Goal: Task Accomplishment & Management: Manage account settings

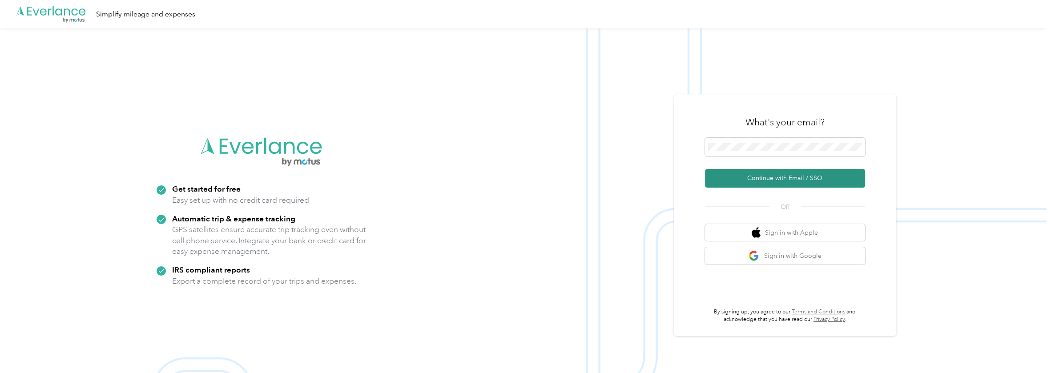
click at [773, 178] on button "Continue with Email / SSO" at bounding box center [785, 178] width 160 height 19
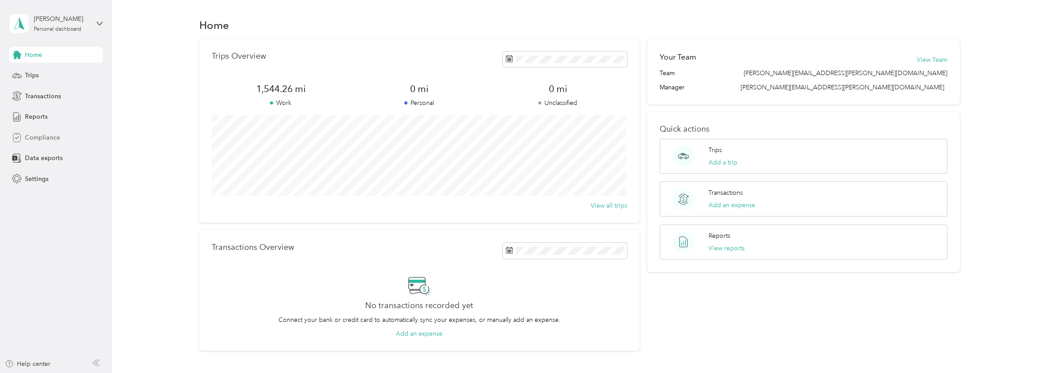
click at [28, 135] on span "Compliance" at bounding box center [42, 137] width 35 height 9
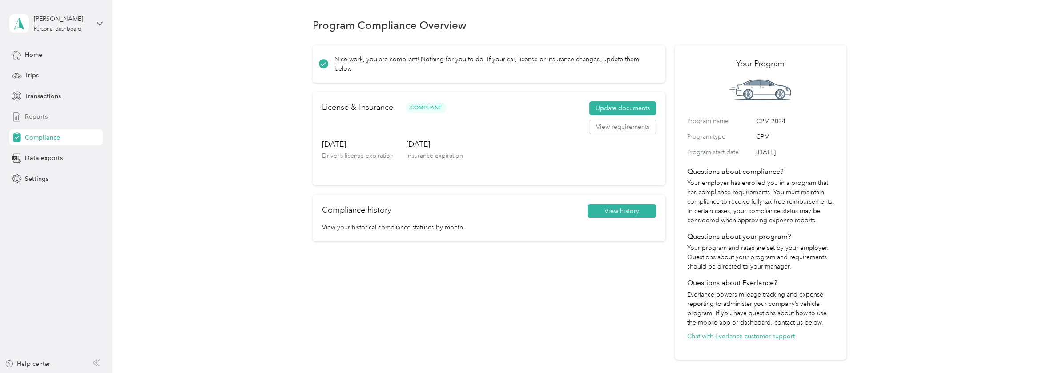
click at [30, 117] on span "Reports" at bounding box center [36, 116] width 23 height 9
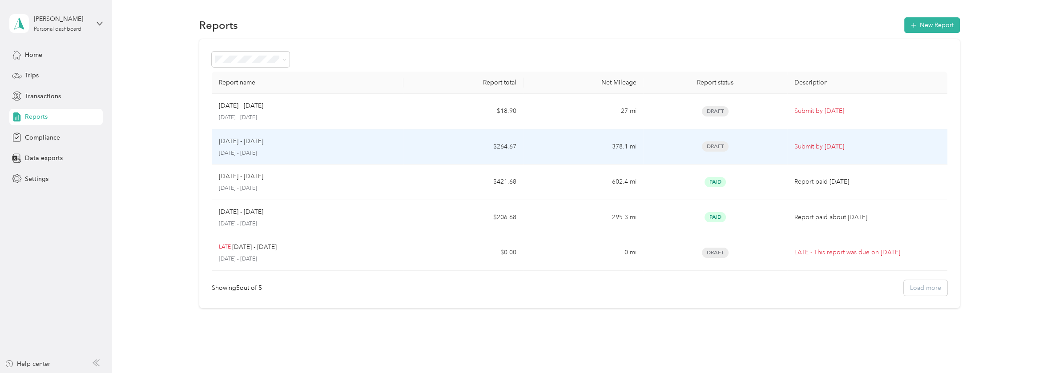
click at [367, 137] on div "[DATE] - [DATE]" at bounding box center [307, 142] width 177 height 10
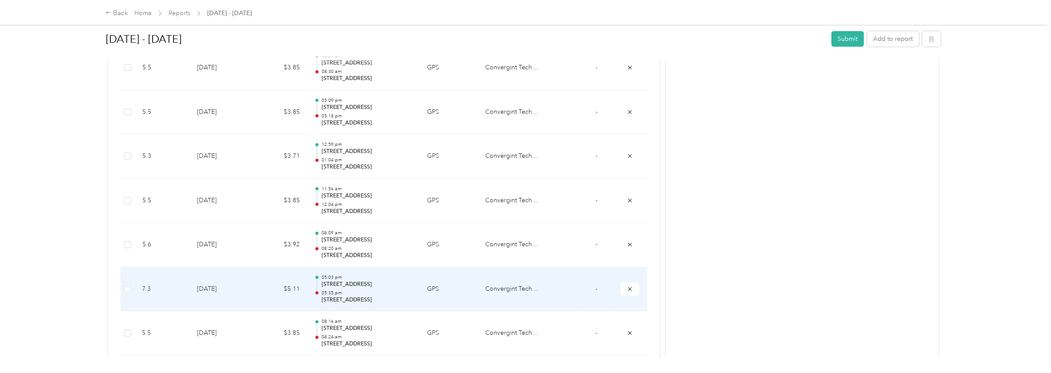
scroll to position [336, 0]
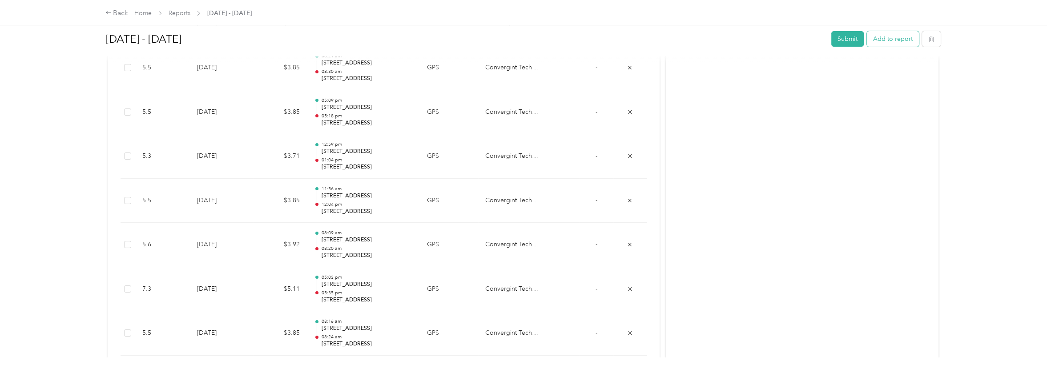
click at [875, 38] on button "Add to report" at bounding box center [893, 39] width 52 height 16
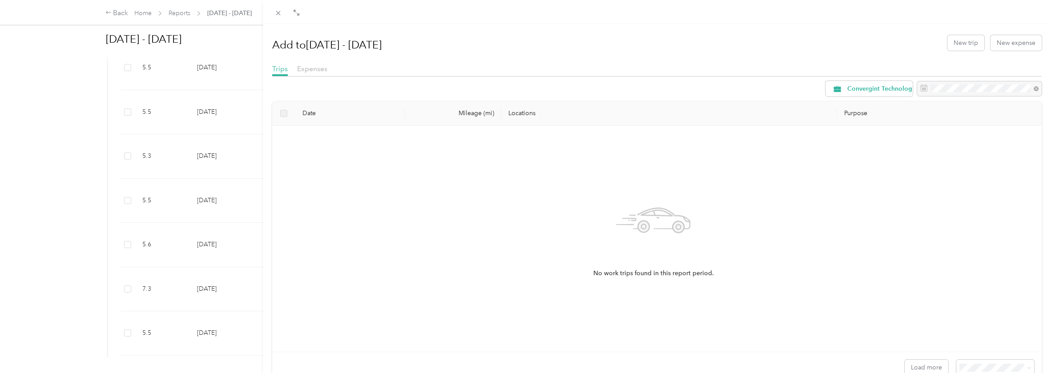
click at [117, 10] on div "Add to [DATE] - [DATE] New trip New expense Trips Expenses Convergint Technolog…" at bounding box center [525, 186] width 1051 height 373
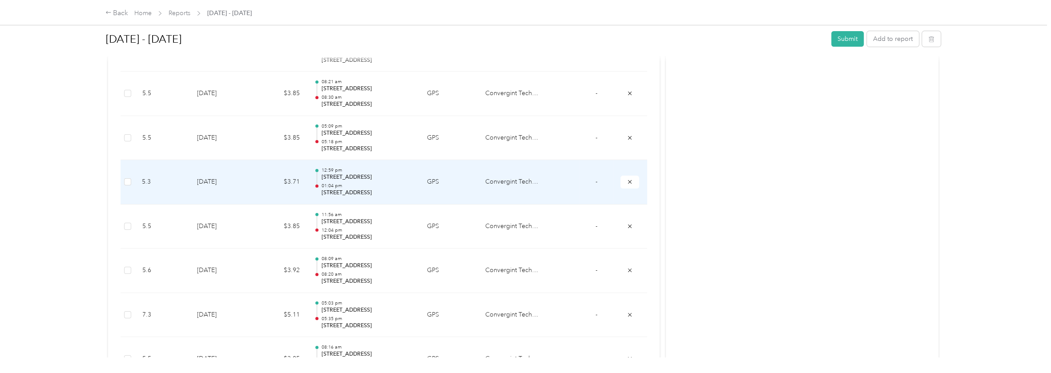
scroll to position [158, 0]
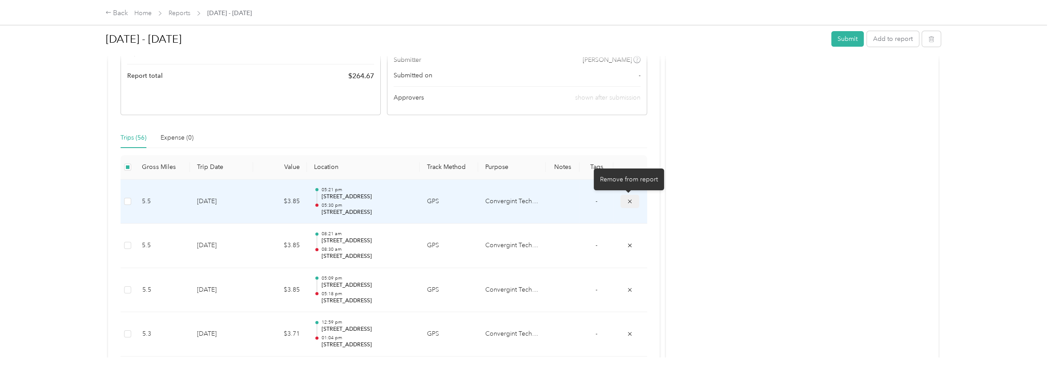
click at [630, 197] on span "submit" at bounding box center [630, 201] width 6 height 8
click at [629, 198] on icon "submit" at bounding box center [630, 201] width 6 height 6
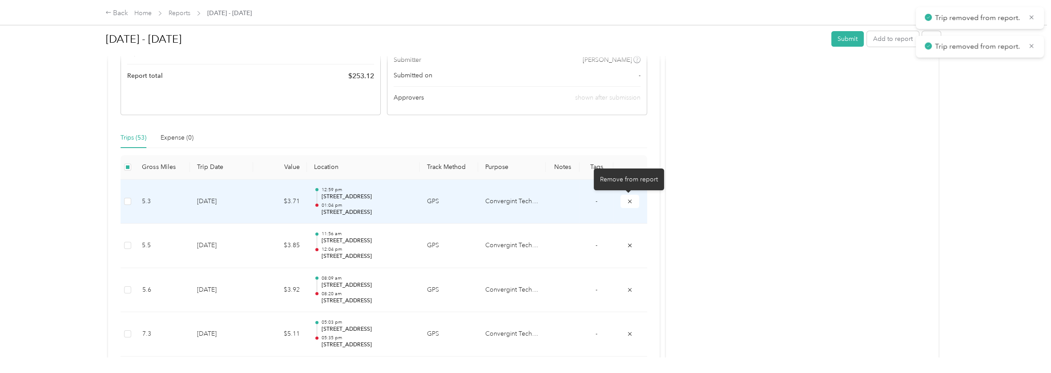
click at [629, 198] on icon "submit" at bounding box center [630, 201] width 6 height 6
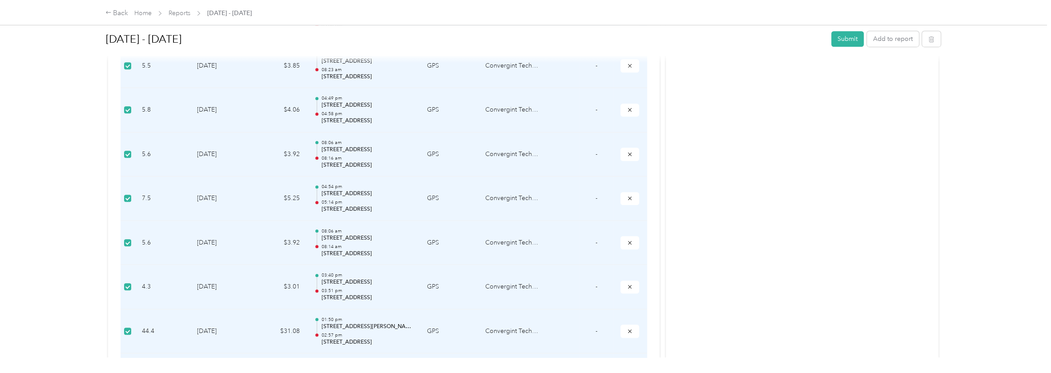
scroll to position [781, 0]
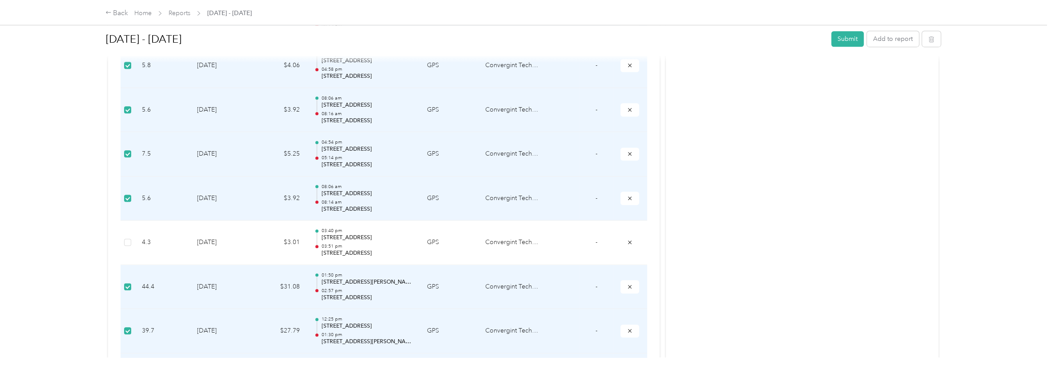
click at [125, 282] on label at bounding box center [127, 287] width 7 height 10
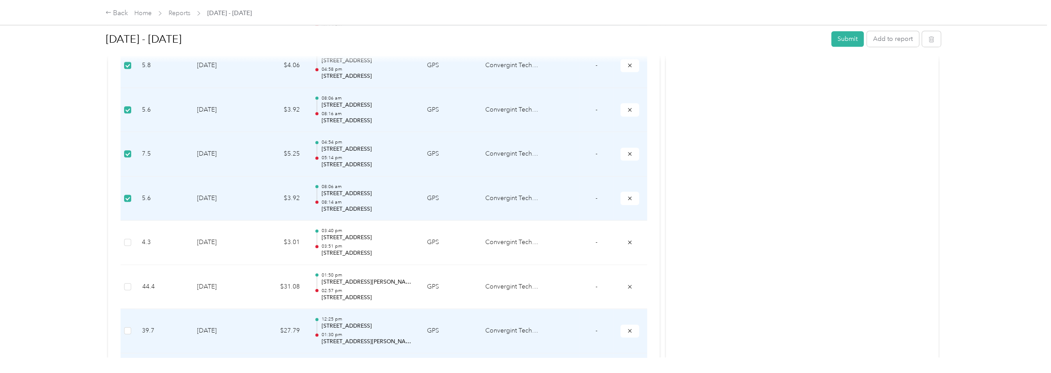
scroll to position [870, 0]
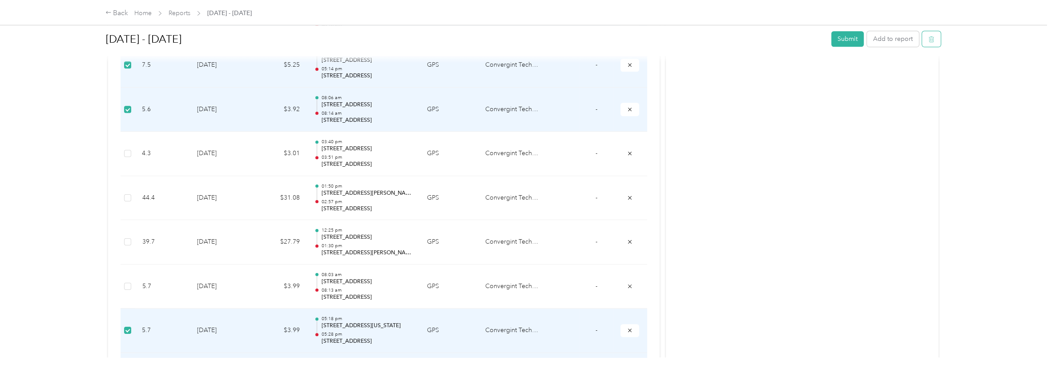
click at [928, 39] on icon "button" at bounding box center [931, 39] width 6 height 6
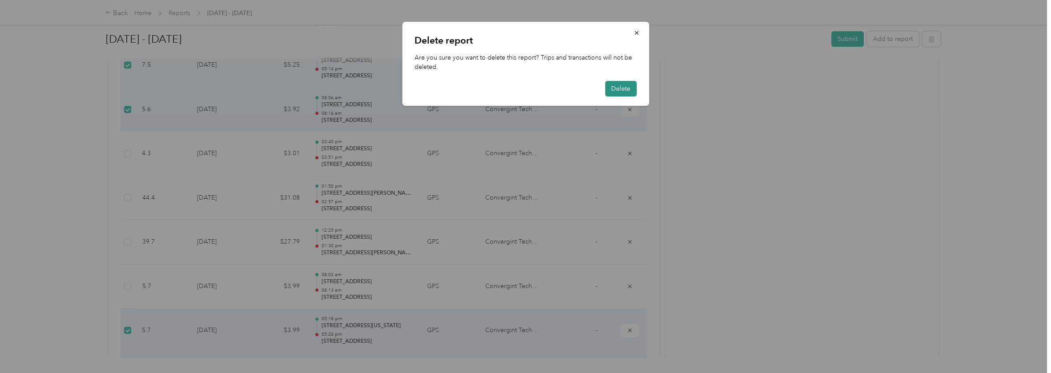
click at [617, 86] on button "Delete" at bounding box center [621, 89] width 32 height 16
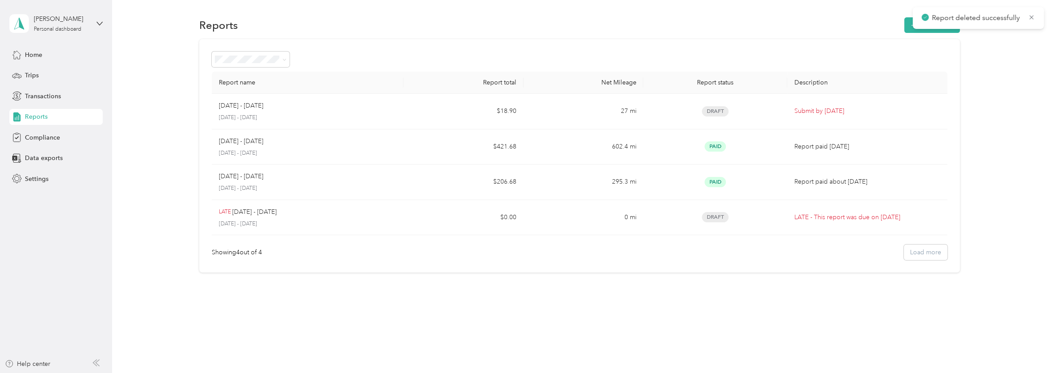
click at [38, 115] on span "Reports" at bounding box center [36, 116] width 23 height 9
click at [32, 94] on span "Transactions" at bounding box center [43, 96] width 36 height 9
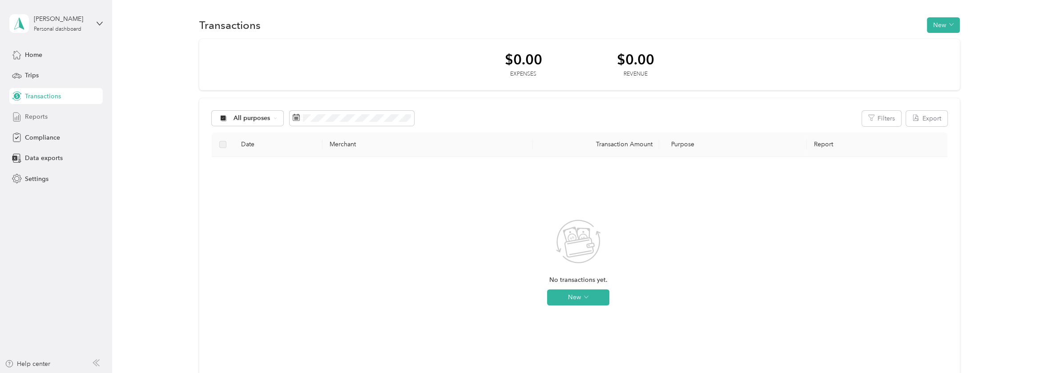
click at [39, 116] on span "Reports" at bounding box center [36, 116] width 23 height 9
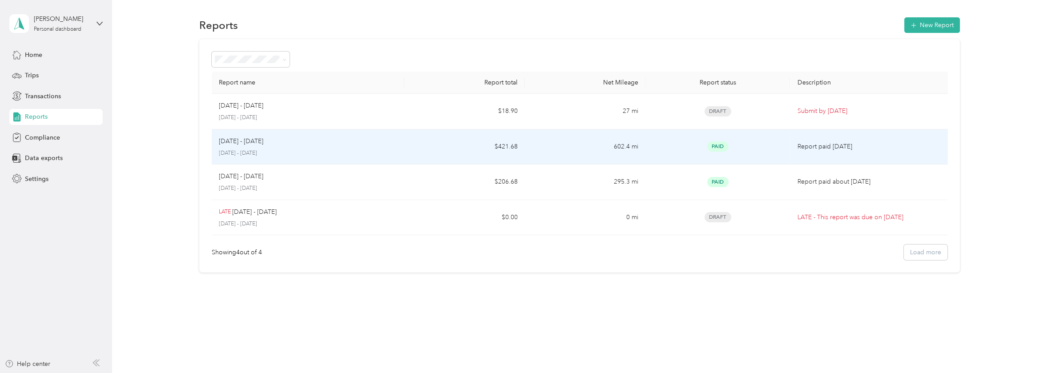
click at [287, 143] on div "[DATE] - [DATE]" at bounding box center [308, 142] width 179 height 10
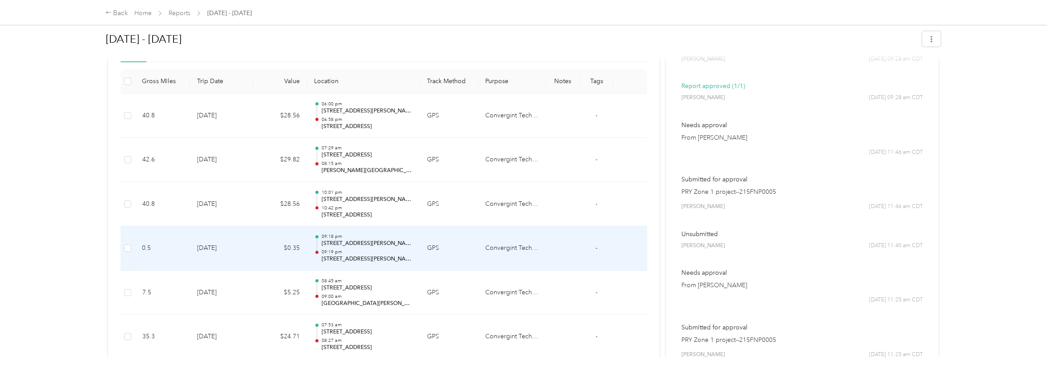
scroll to position [178, 0]
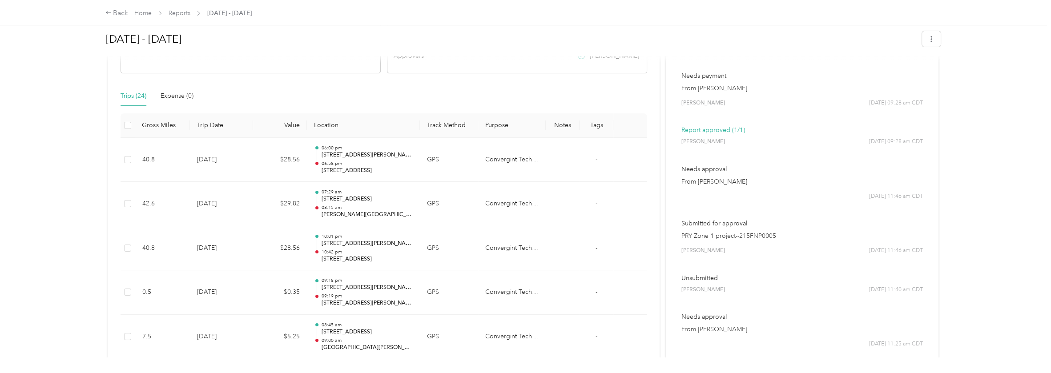
click at [130, 12] on div "Back Home Reports [DATE] - [DATE]" at bounding box center [178, 13] width 147 height 11
click at [124, 12] on div "Back" at bounding box center [116, 13] width 23 height 11
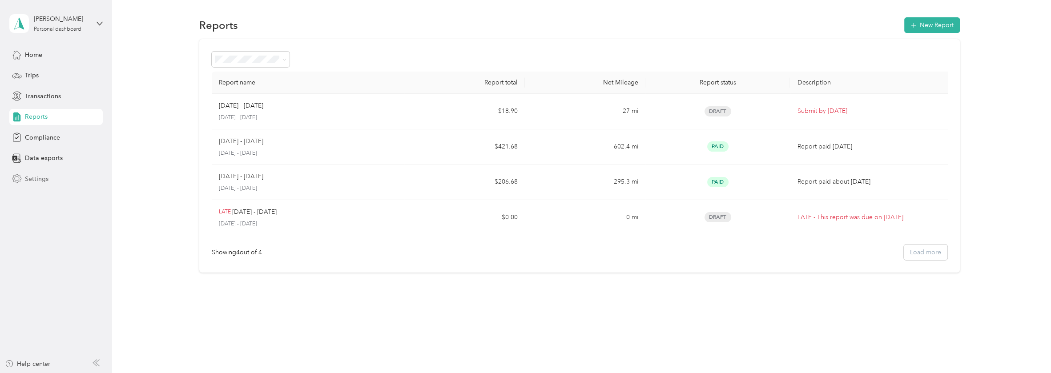
click at [28, 175] on span "Settings" at bounding box center [37, 178] width 24 height 9
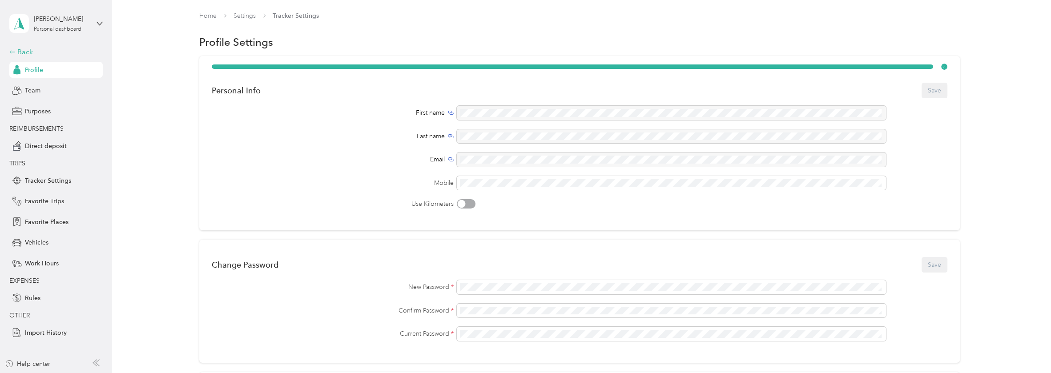
click at [23, 50] on div "Back" at bounding box center [53, 52] width 89 height 11
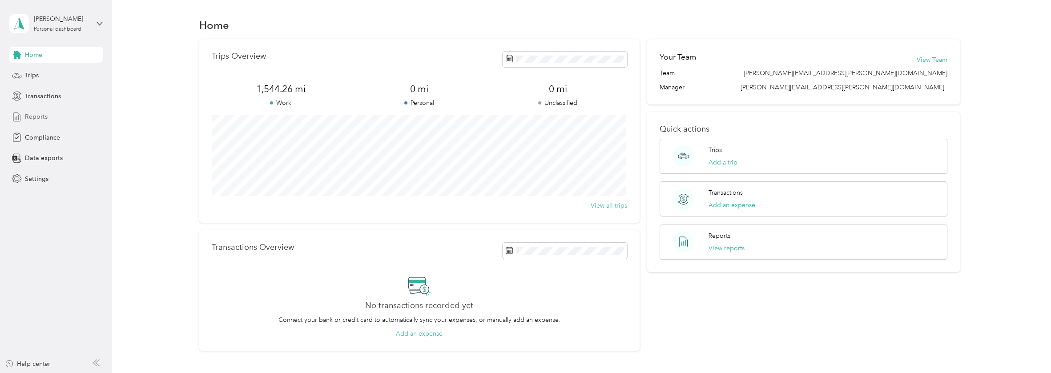
click at [36, 115] on span "Reports" at bounding box center [36, 116] width 23 height 9
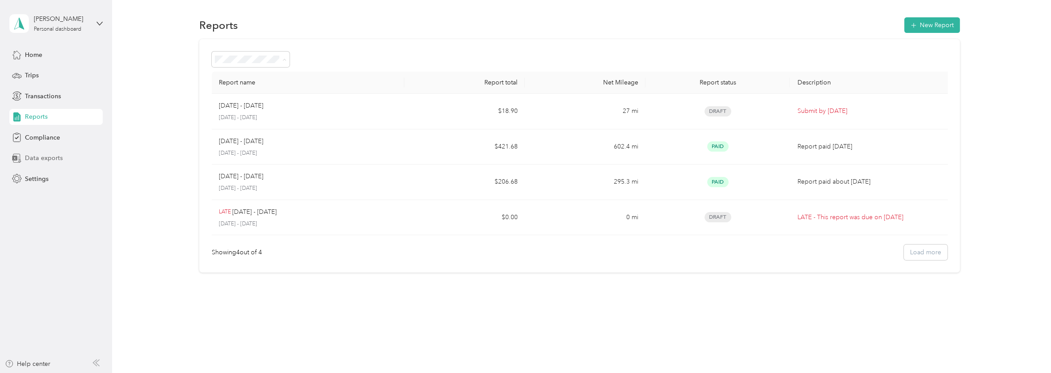
click at [26, 153] on span "Data exports" at bounding box center [44, 157] width 38 height 9
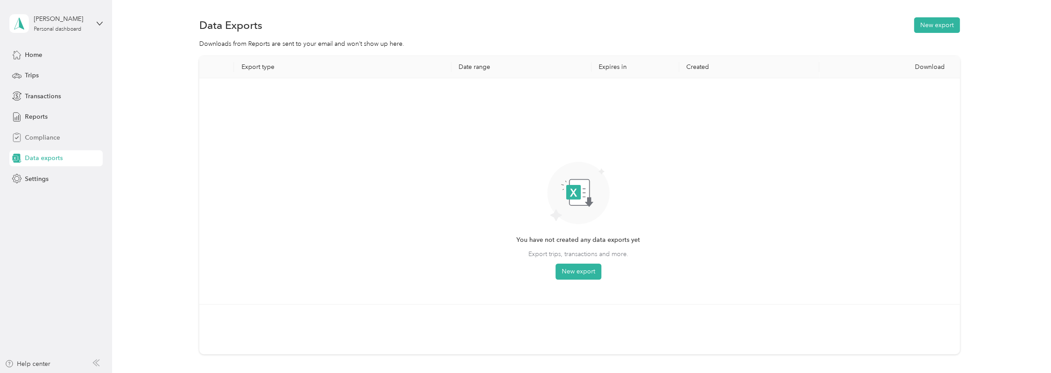
click at [43, 134] on span "Compliance" at bounding box center [42, 137] width 35 height 9
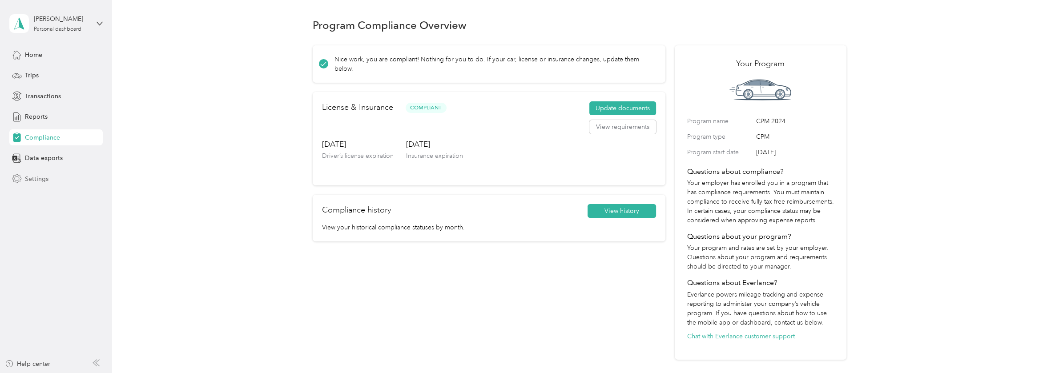
click at [30, 178] on span "Settings" at bounding box center [37, 178] width 24 height 9
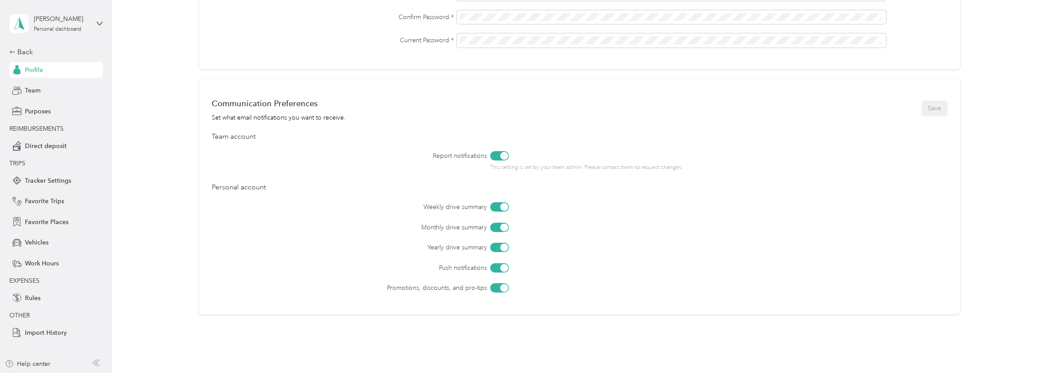
scroll to position [291, 0]
click at [33, 334] on span "Import History" at bounding box center [46, 332] width 42 height 9
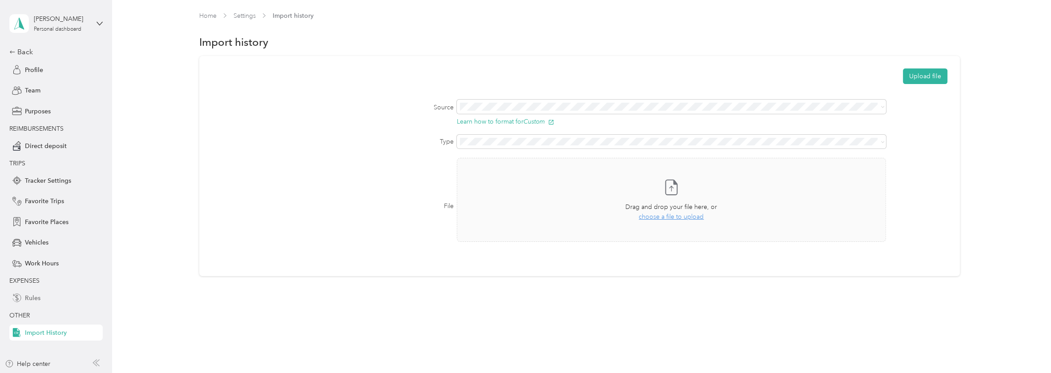
click at [27, 296] on span "Rules" at bounding box center [33, 298] width 16 height 9
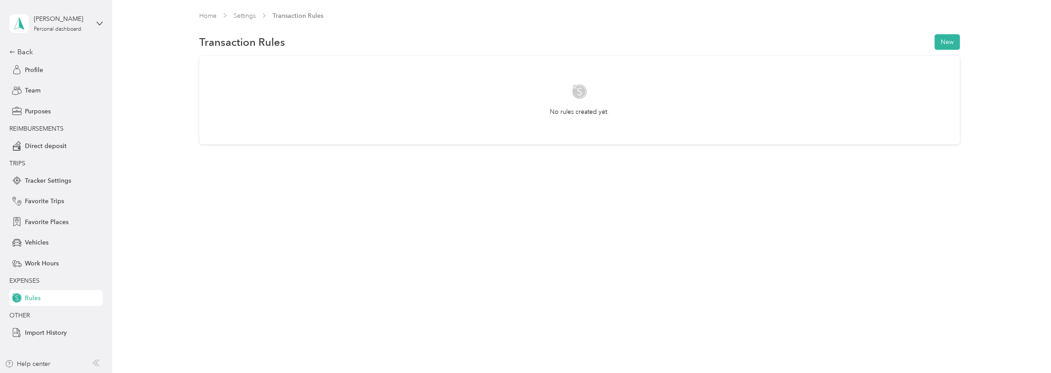
click at [93, 361] on icon at bounding box center [96, 362] width 7 height 7
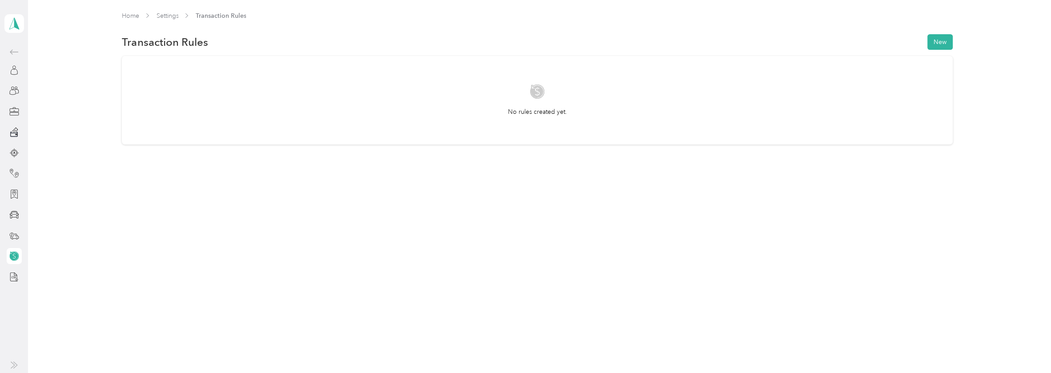
click at [11, 365] on icon at bounding box center [14, 365] width 7 height 7
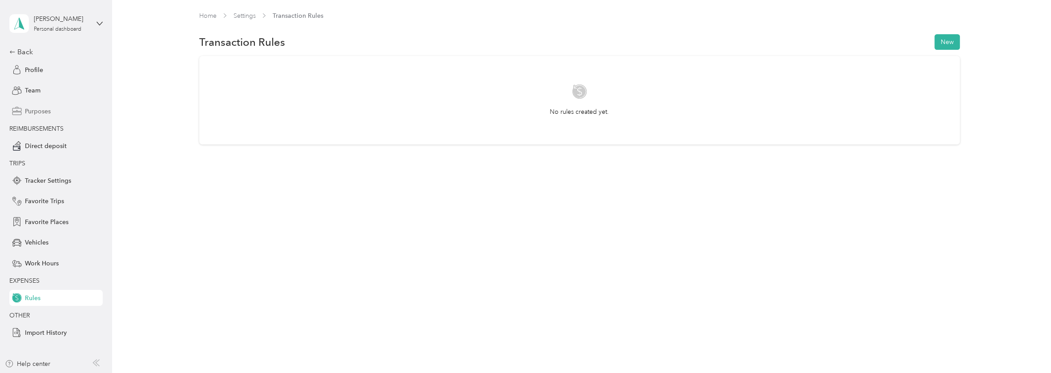
click at [39, 109] on span "Purposes" at bounding box center [38, 111] width 26 height 9
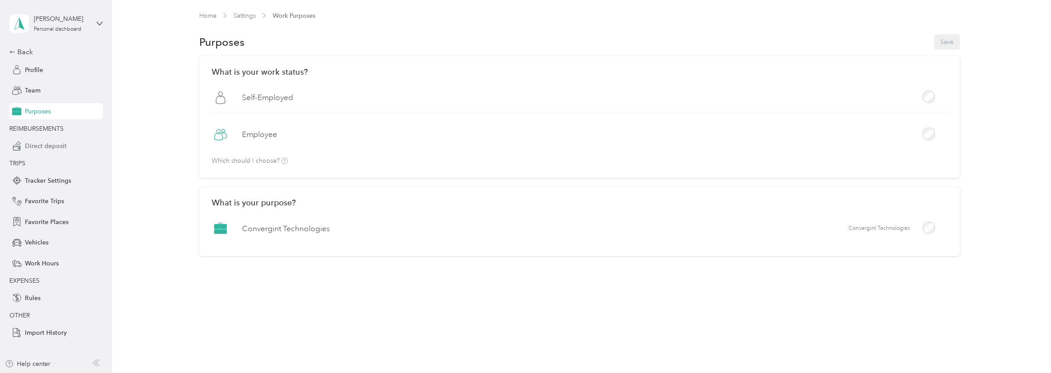
click at [44, 146] on span "Direct deposit" at bounding box center [46, 145] width 42 height 9
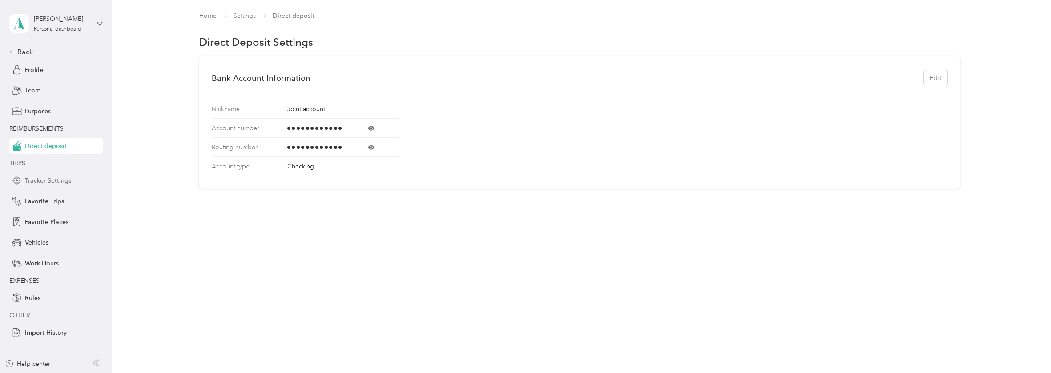
click at [38, 177] on span "Tracker Settings" at bounding box center [48, 180] width 46 height 9
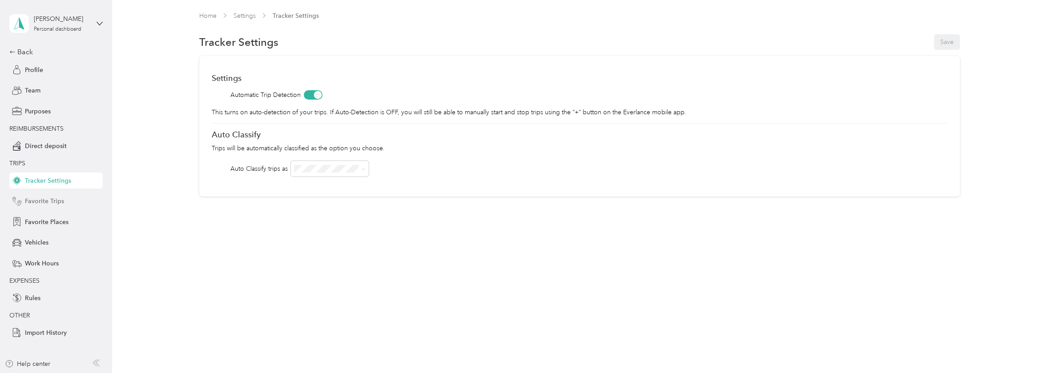
click at [35, 197] on span "Favorite Trips" at bounding box center [44, 201] width 39 height 9
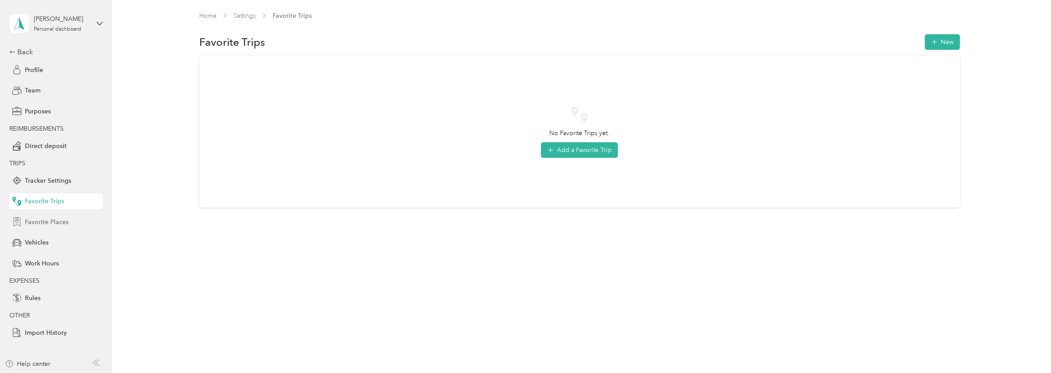
click at [39, 218] on span "Favorite Places" at bounding box center [47, 222] width 44 height 9
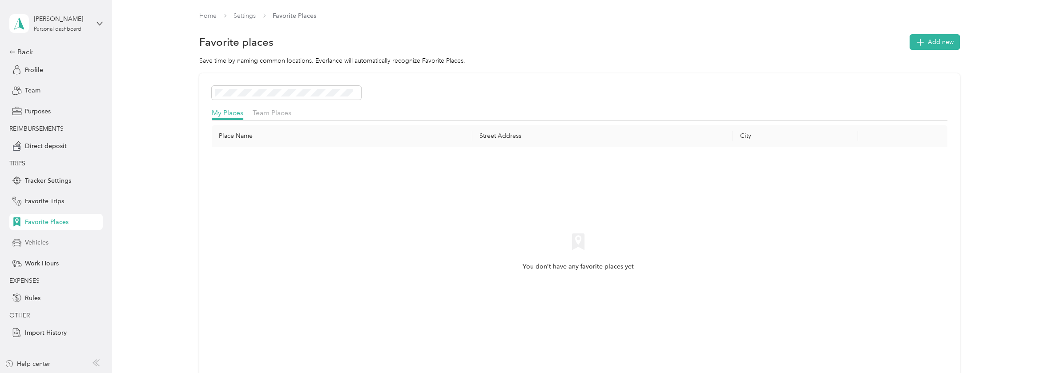
click at [36, 240] on span "Vehicles" at bounding box center [37, 242] width 24 height 9
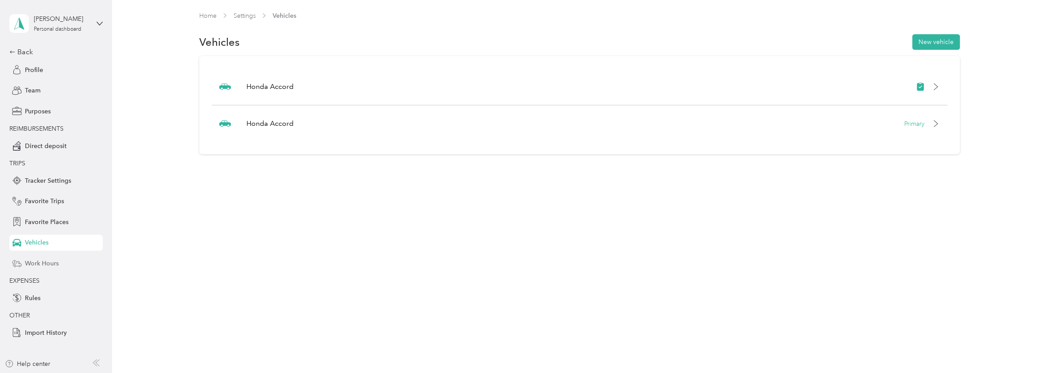
click at [32, 257] on div "Work Hours" at bounding box center [55, 263] width 93 height 16
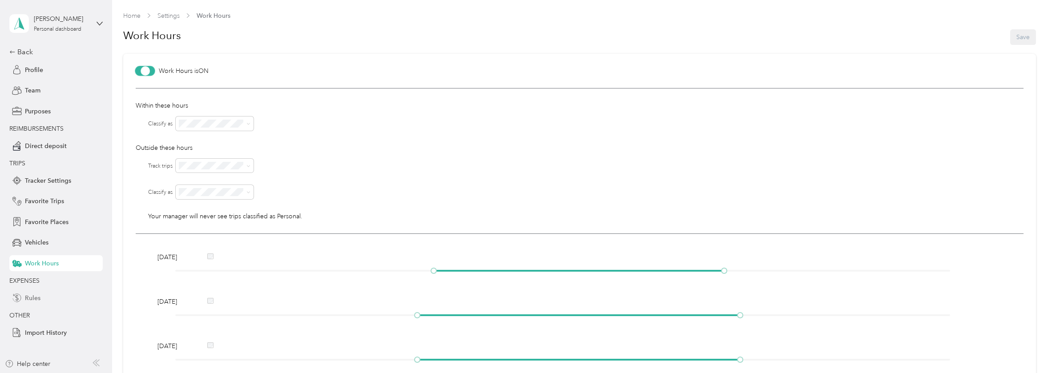
click at [33, 297] on span "Rules" at bounding box center [33, 298] width 16 height 9
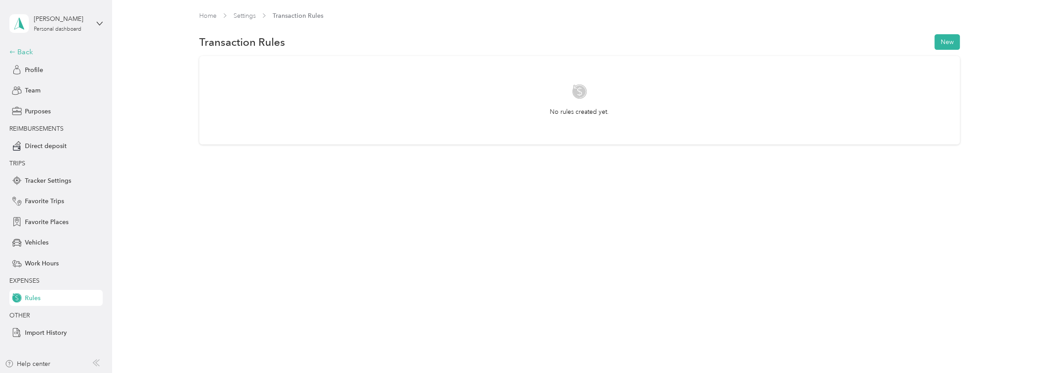
click at [22, 50] on div "Back" at bounding box center [53, 52] width 89 height 11
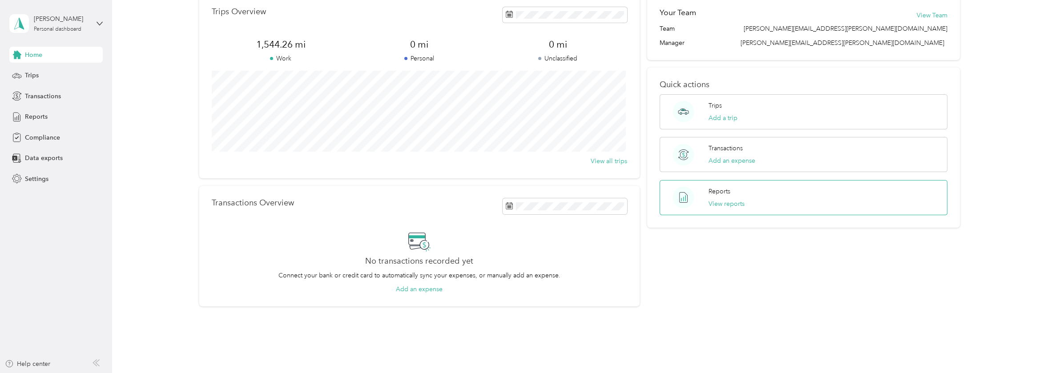
scroll to position [69, 0]
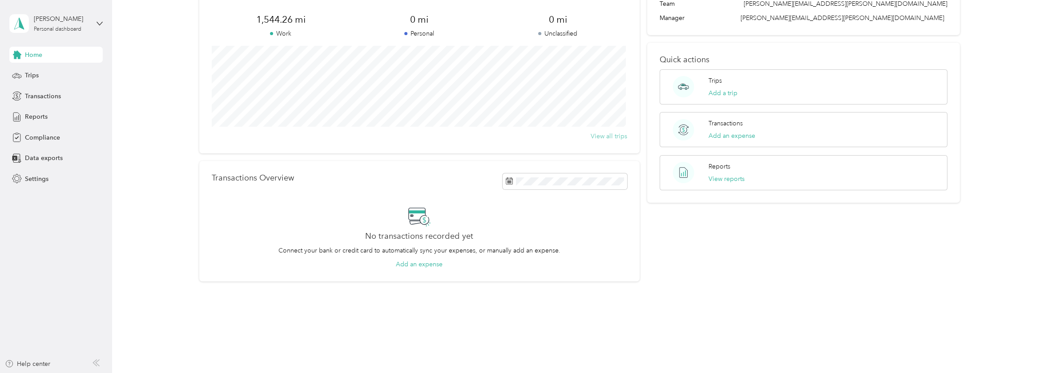
click at [612, 137] on button "View all trips" at bounding box center [609, 136] width 36 height 9
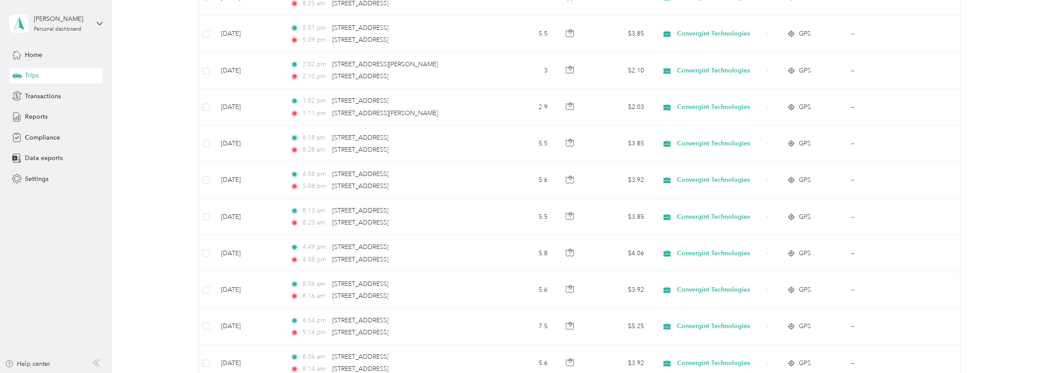
scroll to position [737, 0]
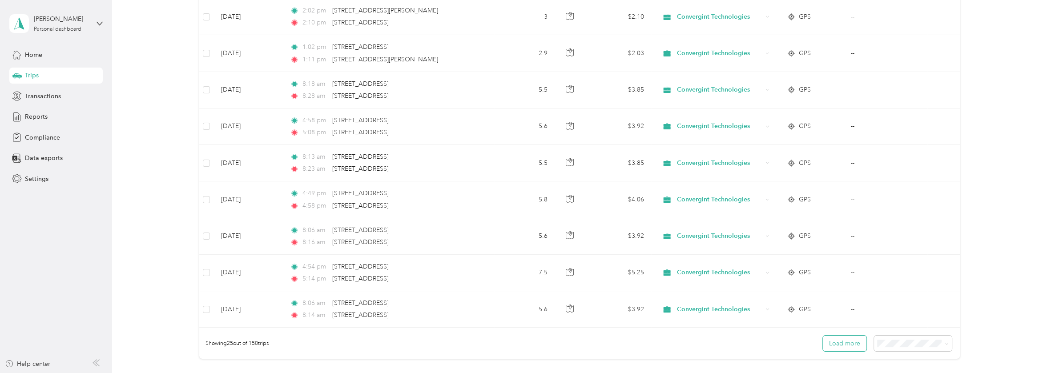
click at [841, 340] on button "Load more" at bounding box center [845, 344] width 44 height 16
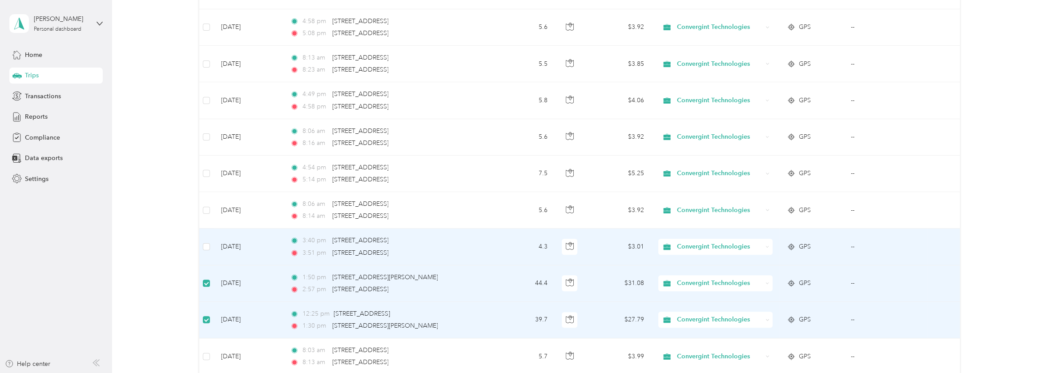
scroll to position [845, 0]
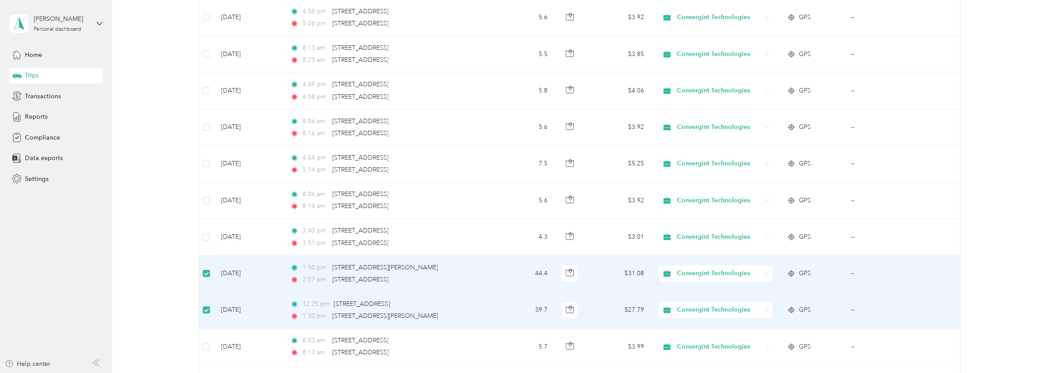
click at [852, 268] on td "--" at bounding box center [886, 274] width 84 height 36
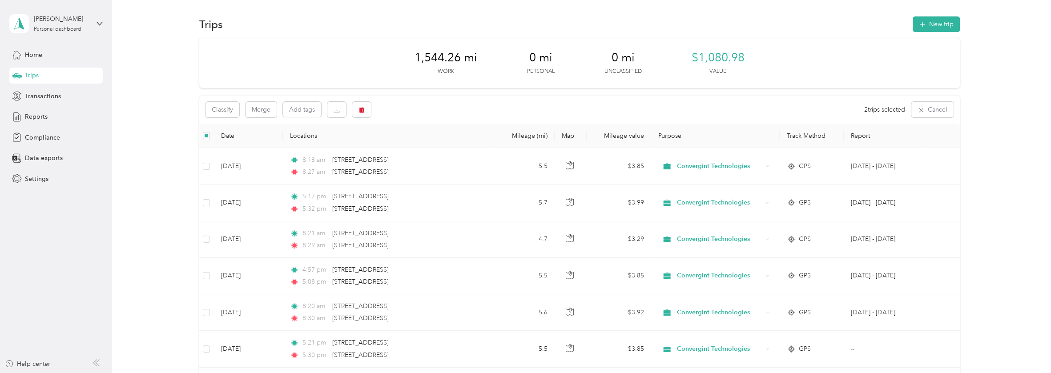
scroll to position [0, 0]
click at [937, 27] on button "New trip" at bounding box center [936, 25] width 47 height 16
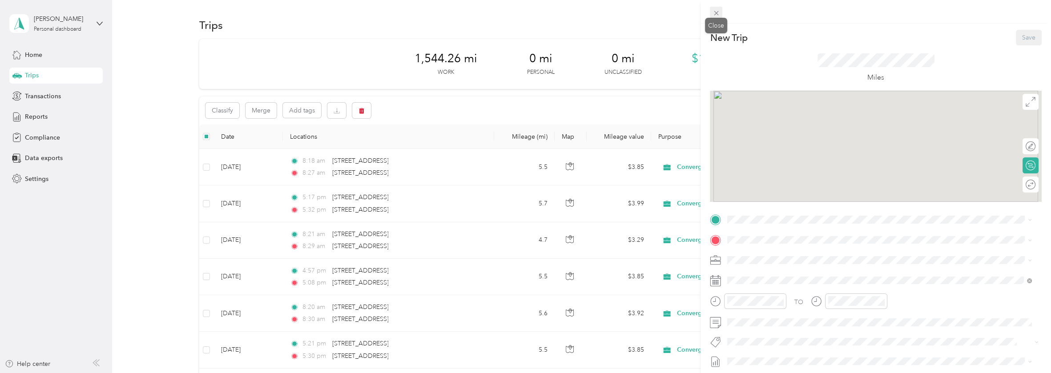
click at [714, 11] on icon at bounding box center [717, 13] width 8 height 8
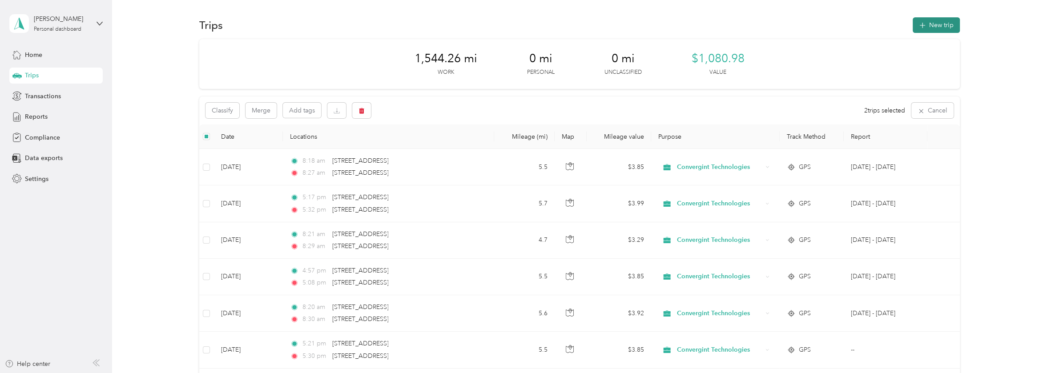
click at [937, 28] on button "New trip" at bounding box center [936, 25] width 47 height 16
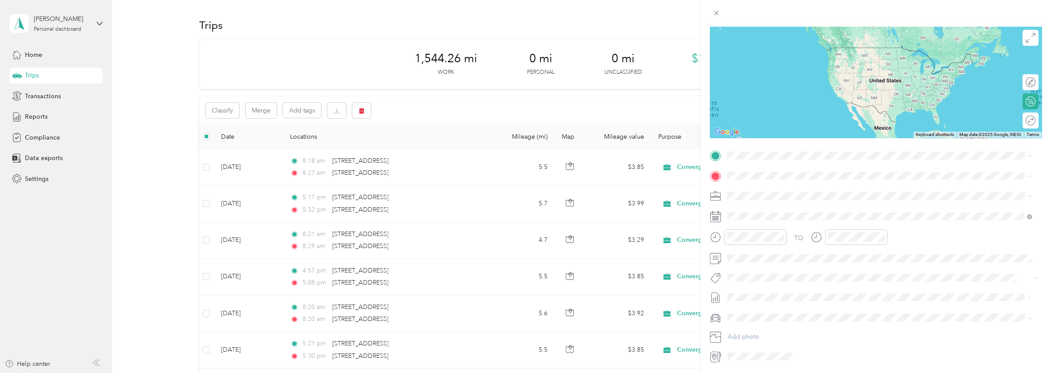
scroll to position [48, 0]
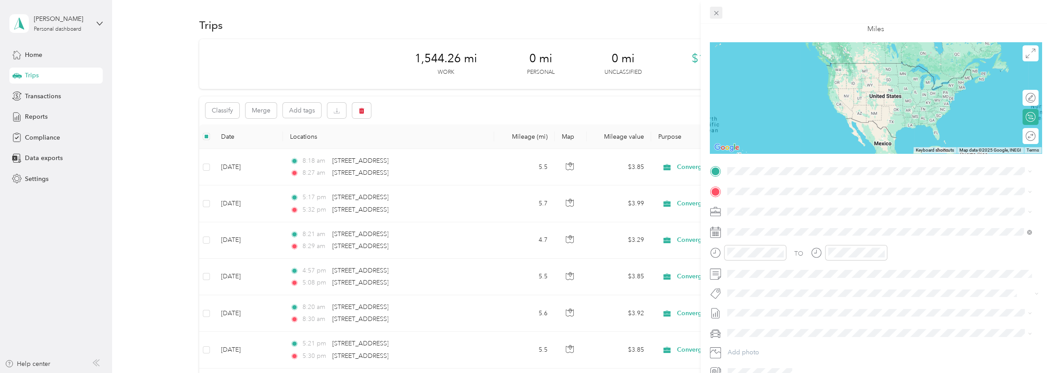
click at [714, 13] on icon at bounding box center [717, 13] width 8 height 8
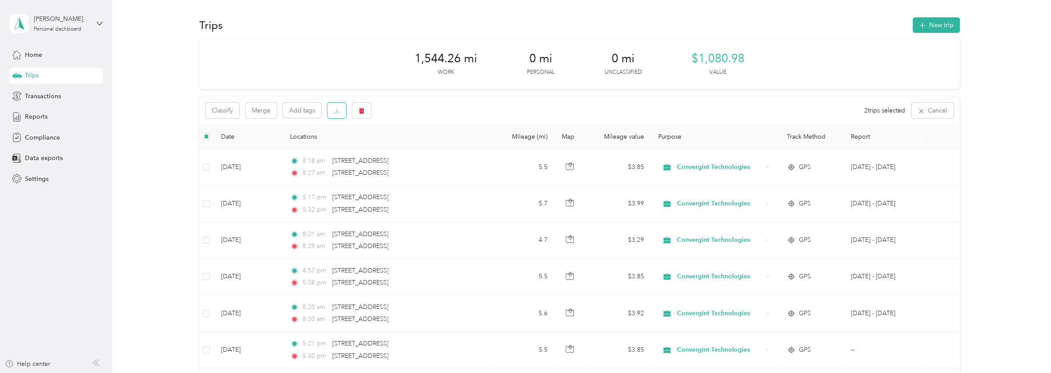
click at [335, 110] on icon "button" at bounding box center [337, 111] width 6 height 6
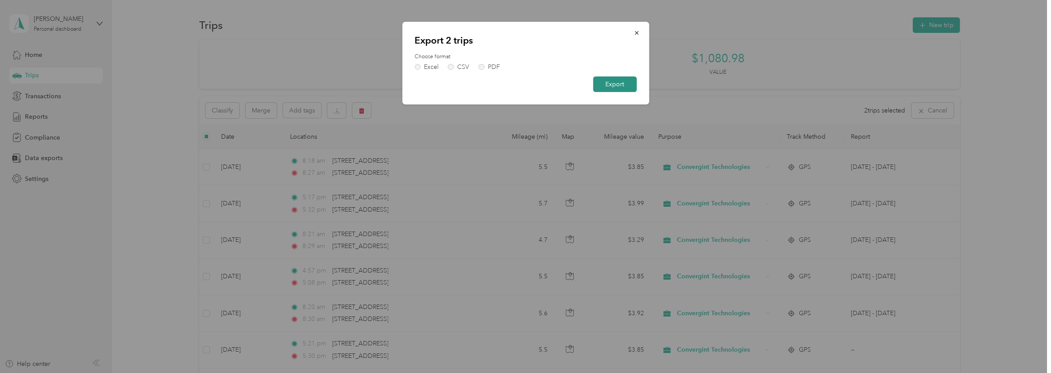
click at [619, 82] on button "Export" at bounding box center [615, 85] width 44 height 16
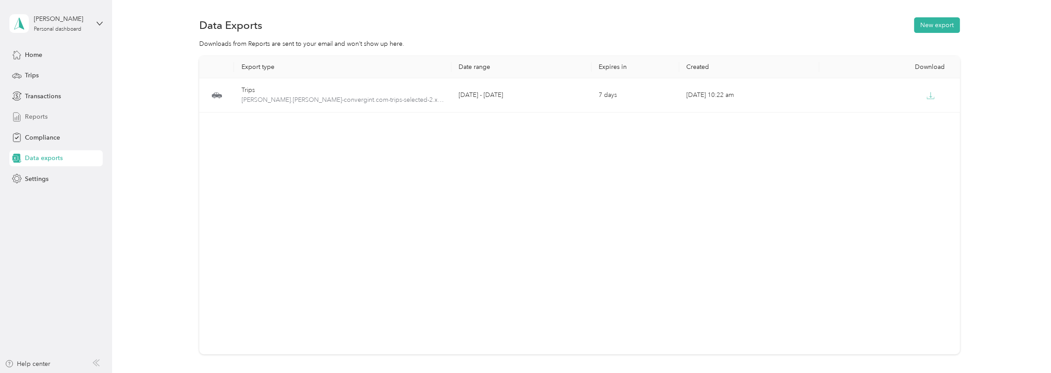
click at [33, 113] on span "Reports" at bounding box center [36, 116] width 23 height 9
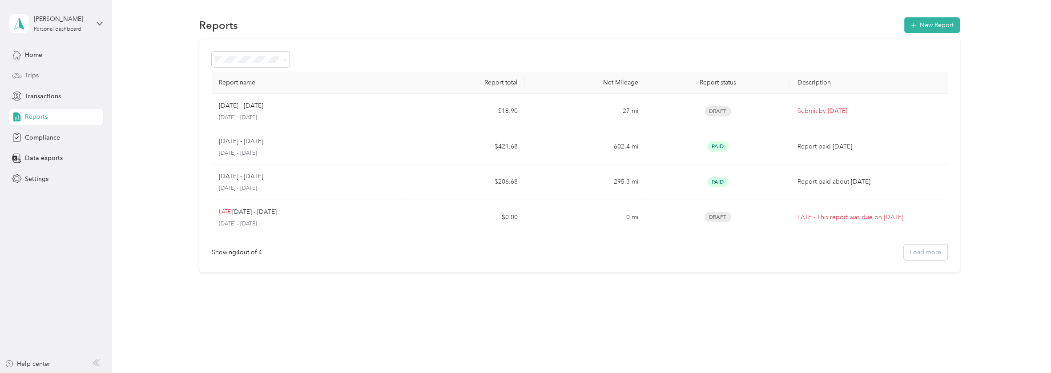
click at [32, 69] on div "Trips" at bounding box center [55, 76] width 93 height 16
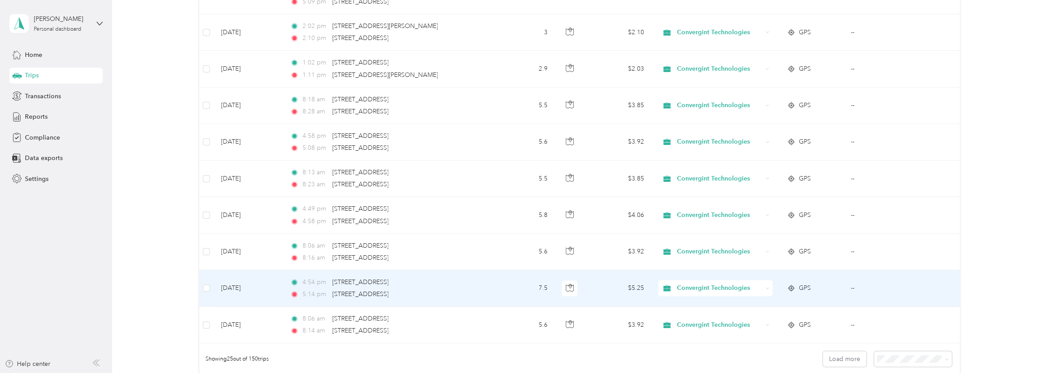
scroll to position [756, 0]
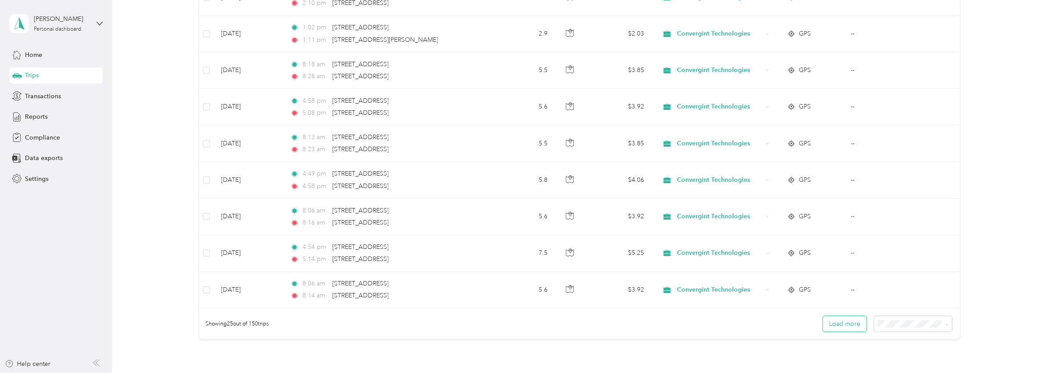
click at [849, 319] on button "Load more" at bounding box center [845, 324] width 44 height 16
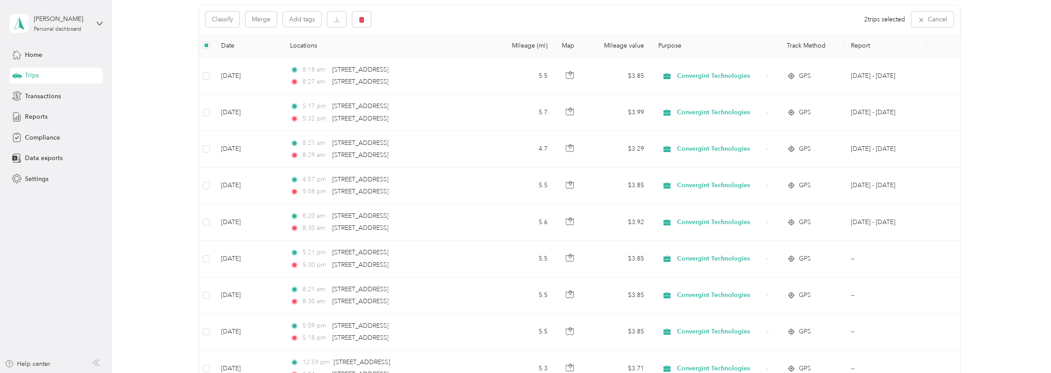
scroll to position [0, 0]
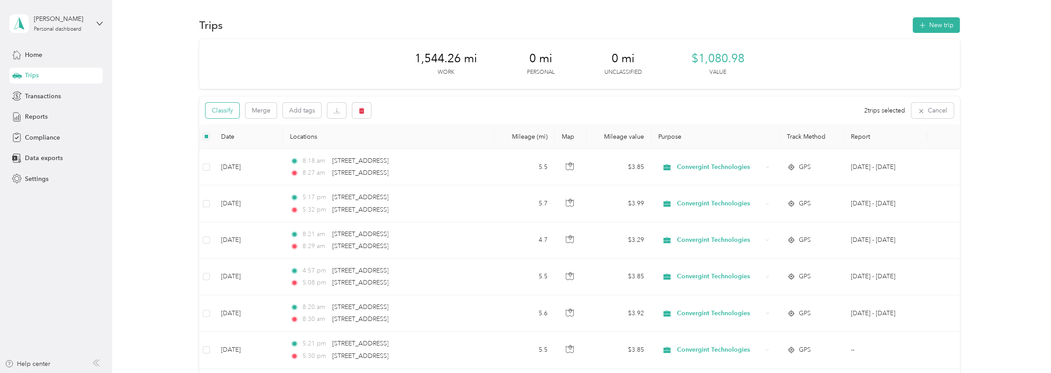
click at [227, 108] on button "Classify" at bounding box center [223, 111] width 34 height 16
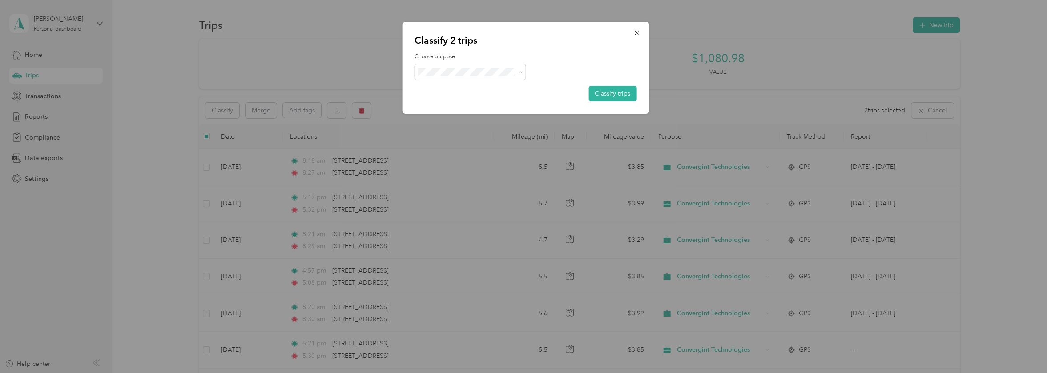
click at [489, 87] on span "Convergint Technologies" at bounding box center [477, 87] width 83 height 9
click at [616, 89] on button "Classify trips" at bounding box center [613, 94] width 48 height 16
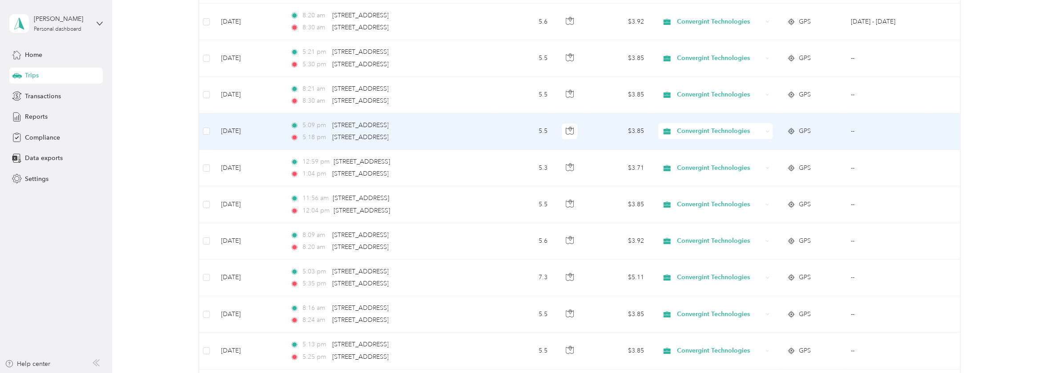
scroll to position [311, 0]
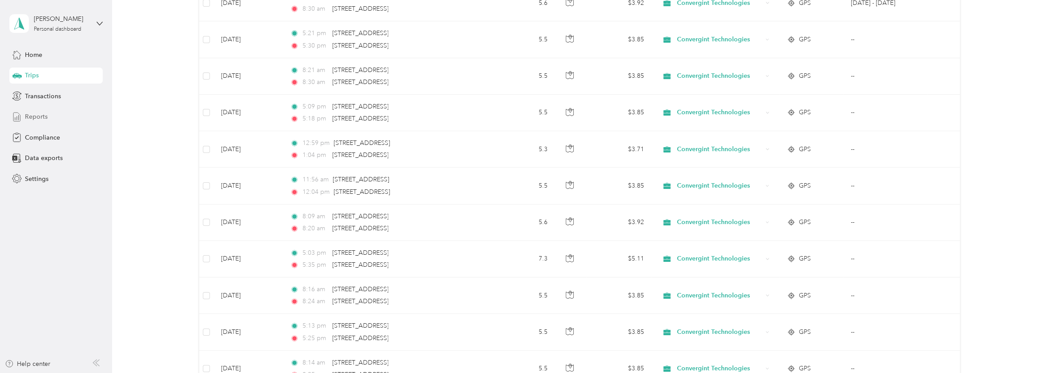
click at [40, 119] on span "Reports" at bounding box center [36, 116] width 23 height 9
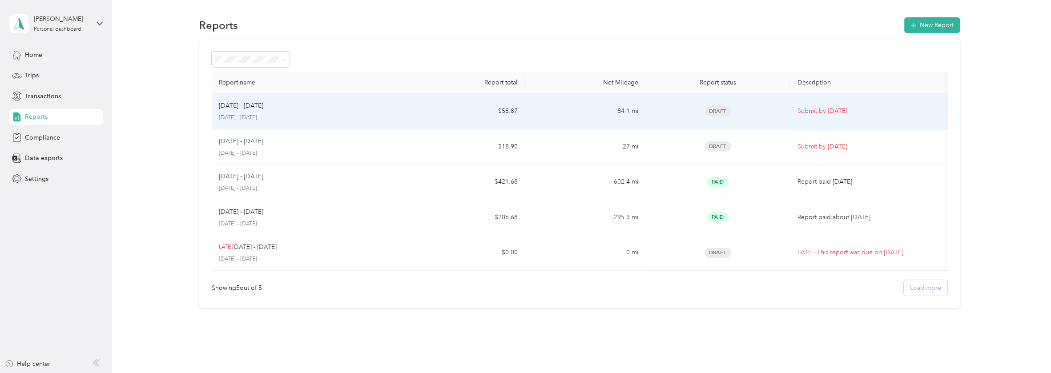
click at [325, 116] on p "[DATE] - [DATE]" at bounding box center [308, 118] width 179 height 8
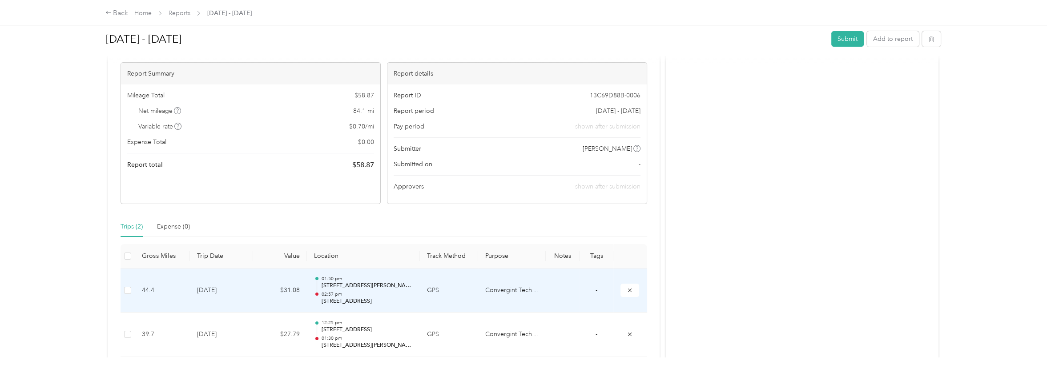
scroll to position [89, 0]
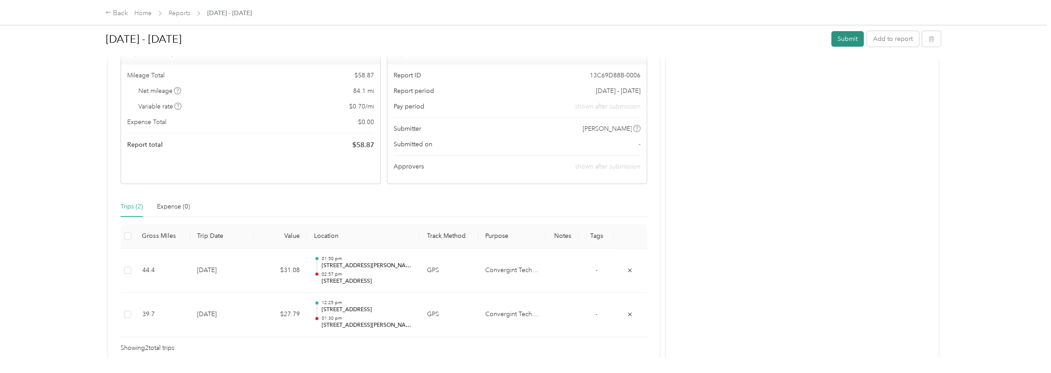
click at [840, 37] on button "Submit" at bounding box center [847, 39] width 32 height 16
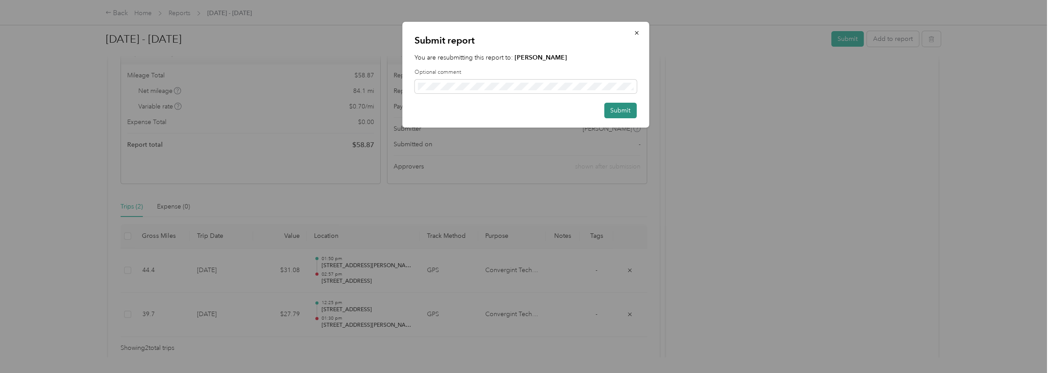
click at [619, 110] on button "Submit" at bounding box center [620, 111] width 32 height 16
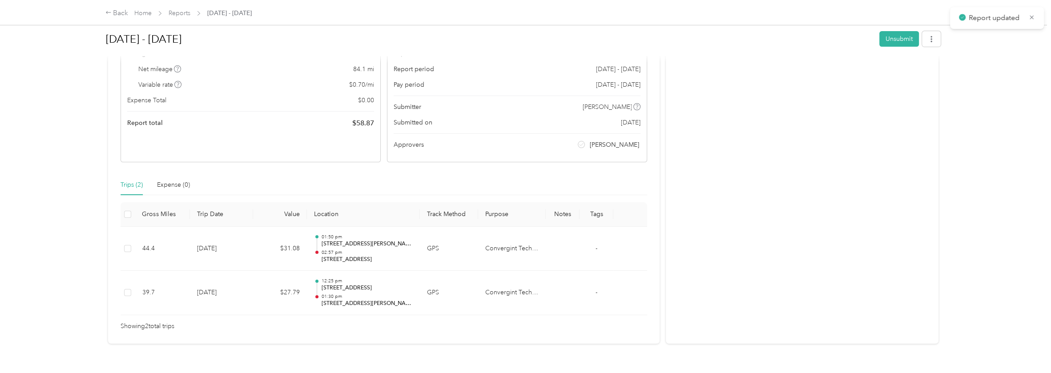
scroll to position [67, 0]
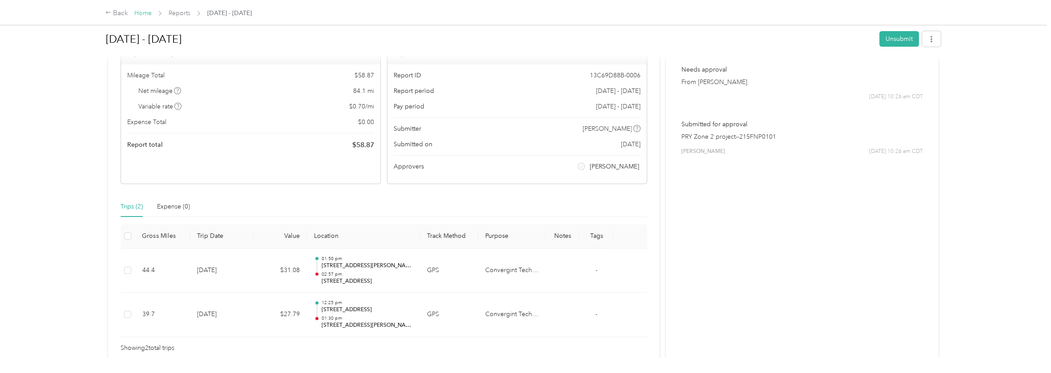
click at [145, 12] on link "Home" at bounding box center [142, 13] width 17 height 8
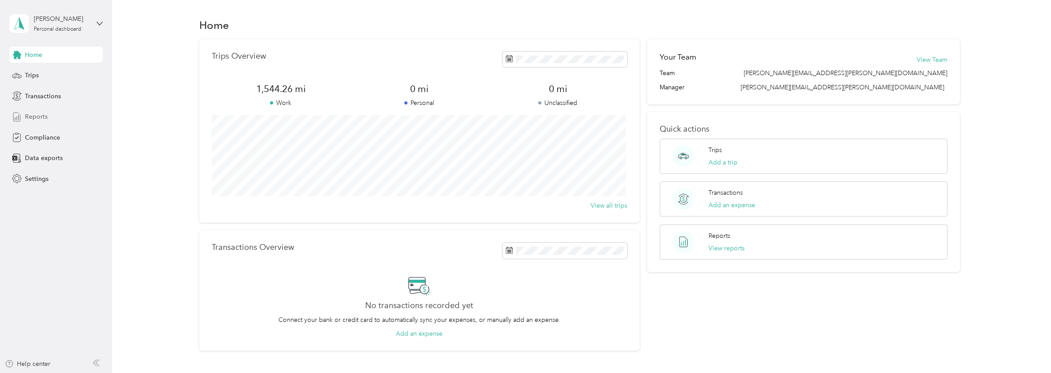
click at [33, 112] on span "Reports" at bounding box center [36, 116] width 23 height 9
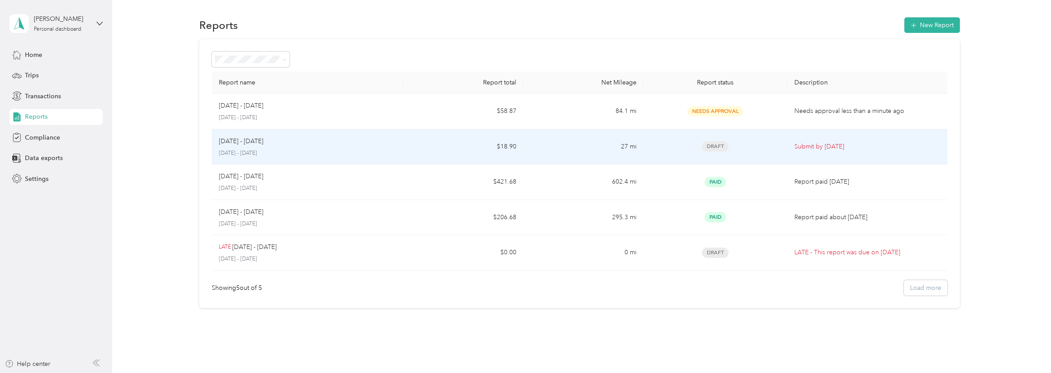
click at [511, 144] on td "$18.90" at bounding box center [463, 147] width 120 height 36
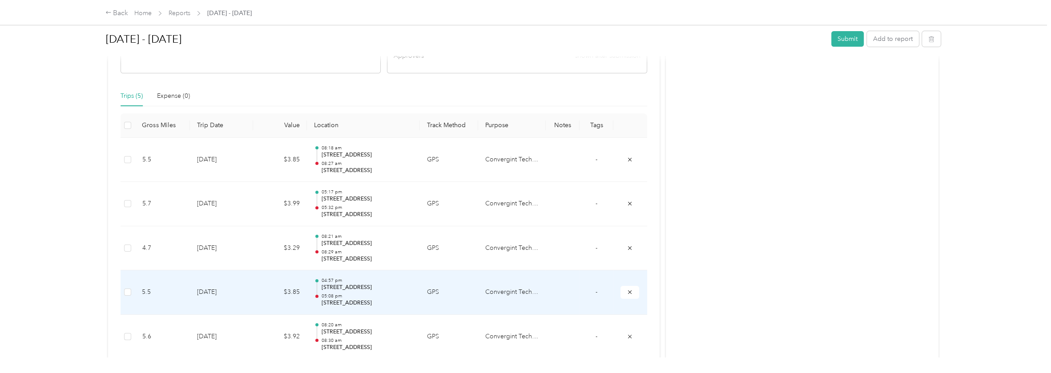
scroll to position [199, 0]
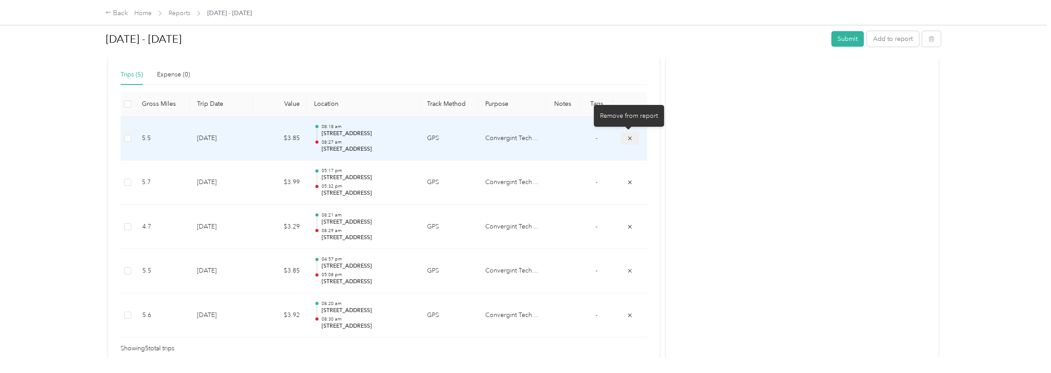
click at [629, 140] on icon "submit" at bounding box center [630, 138] width 6 height 6
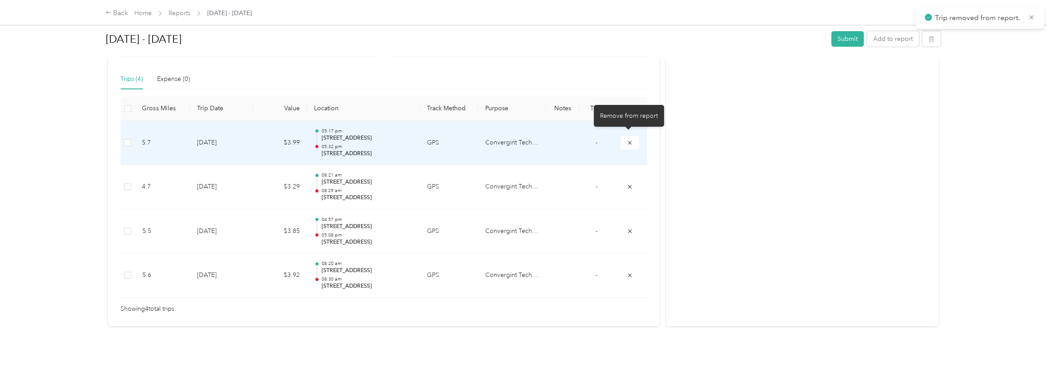
click at [629, 140] on icon "submit" at bounding box center [630, 143] width 6 height 6
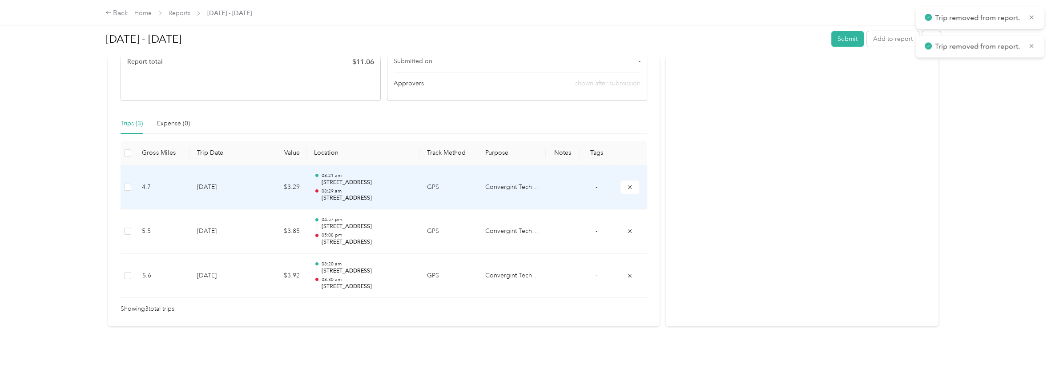
scroll to position [156, 0]
click at [629, 184] on icon "submit" at bounding box center [630, 187] width 6 height 6
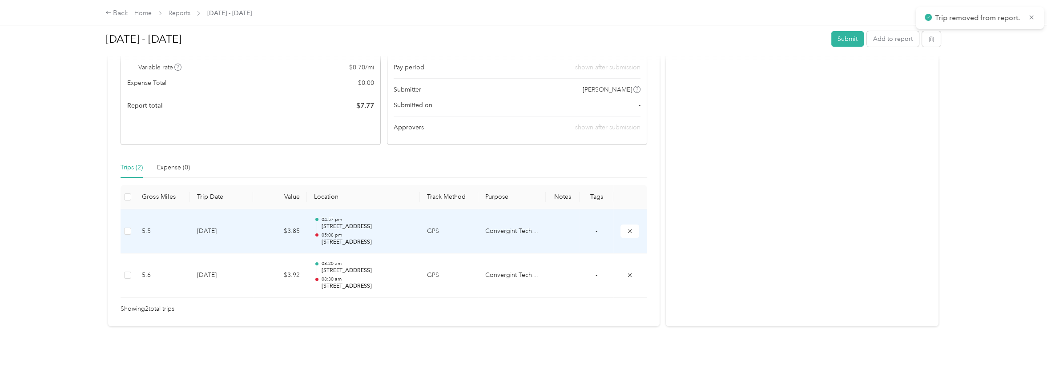
scroll to position [112, 0]
click at [629, 228] on icon "submit" at bounding box center [630, 231] width 6 height 6
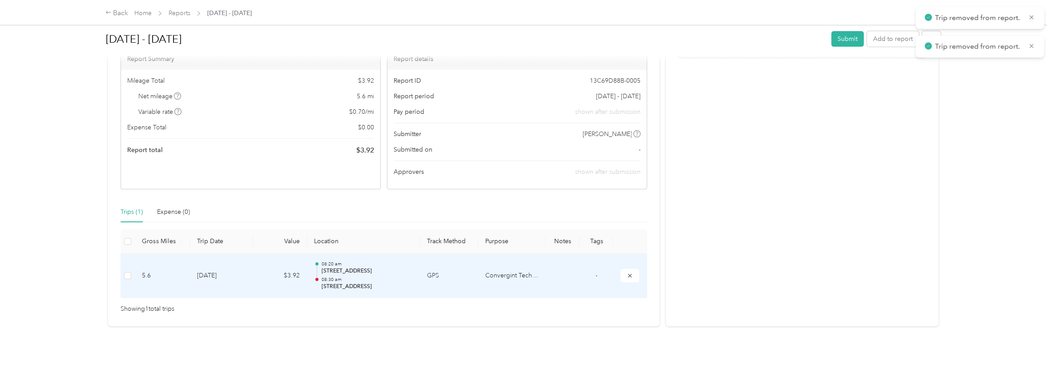
scroll to position [68, 0]
click at [630, 273] on icon "submit" at bounding box center [630, 276] width 6 height 6
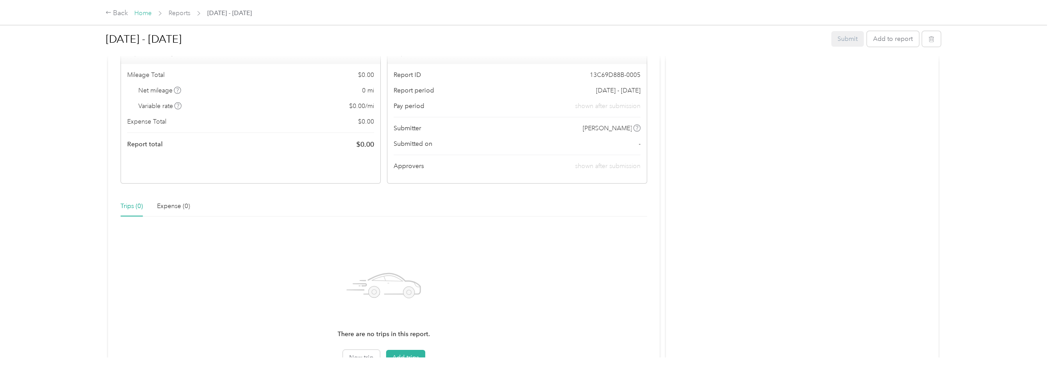
click at [141, 12] on link "Home" at bounding box center [142, 13] width 17 height 8
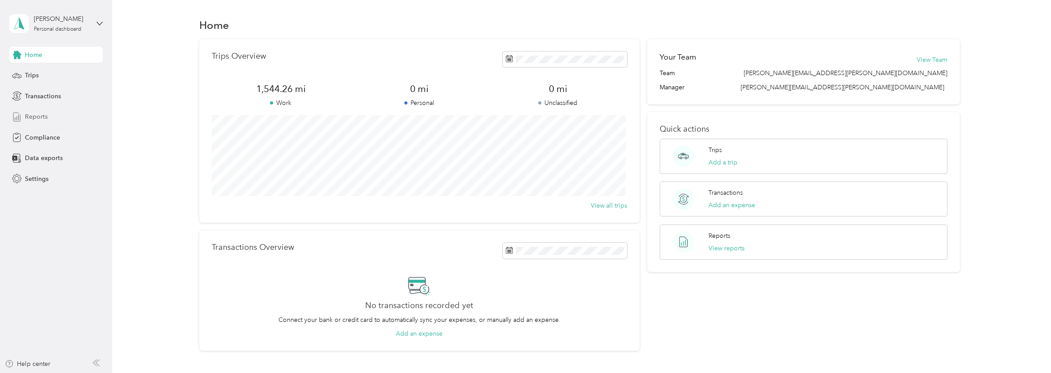
click at [34, 111] on div "Reports" at bounding box center [55, 117] width 93 height 16
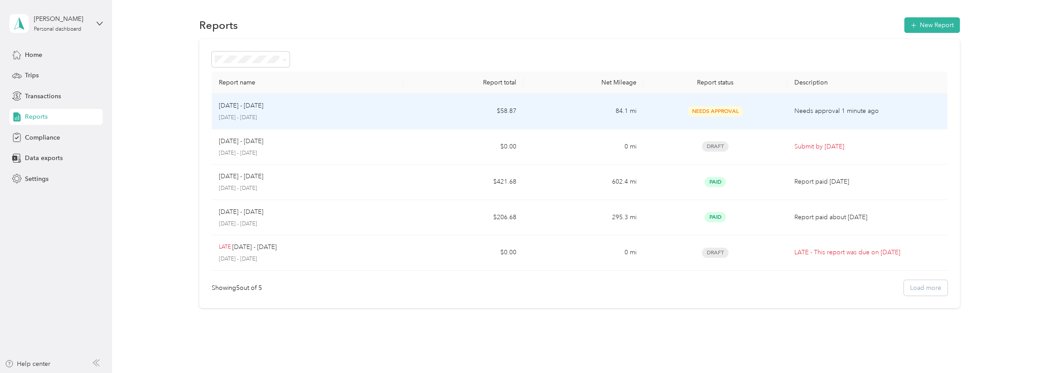
click at [330, 105] on div "[DATE] - [DATE]" at bounding box center [307, 106] width 177 height 10
